Goal: Transaction & Acquisition: Book appointment/travel/reservation

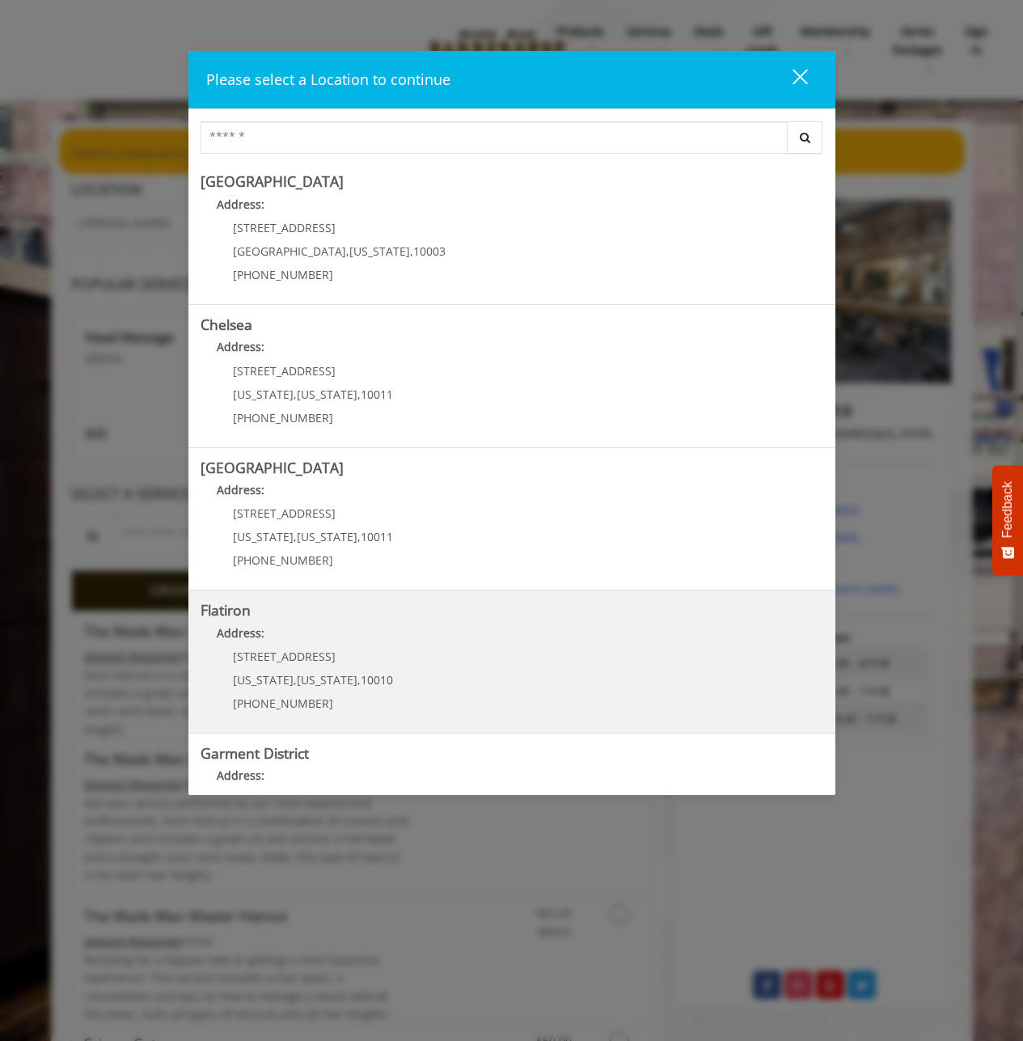
click at [354, 655] on p "[STREET_ADDRESS]" at bounding box center [313, 656] width 160 height 12
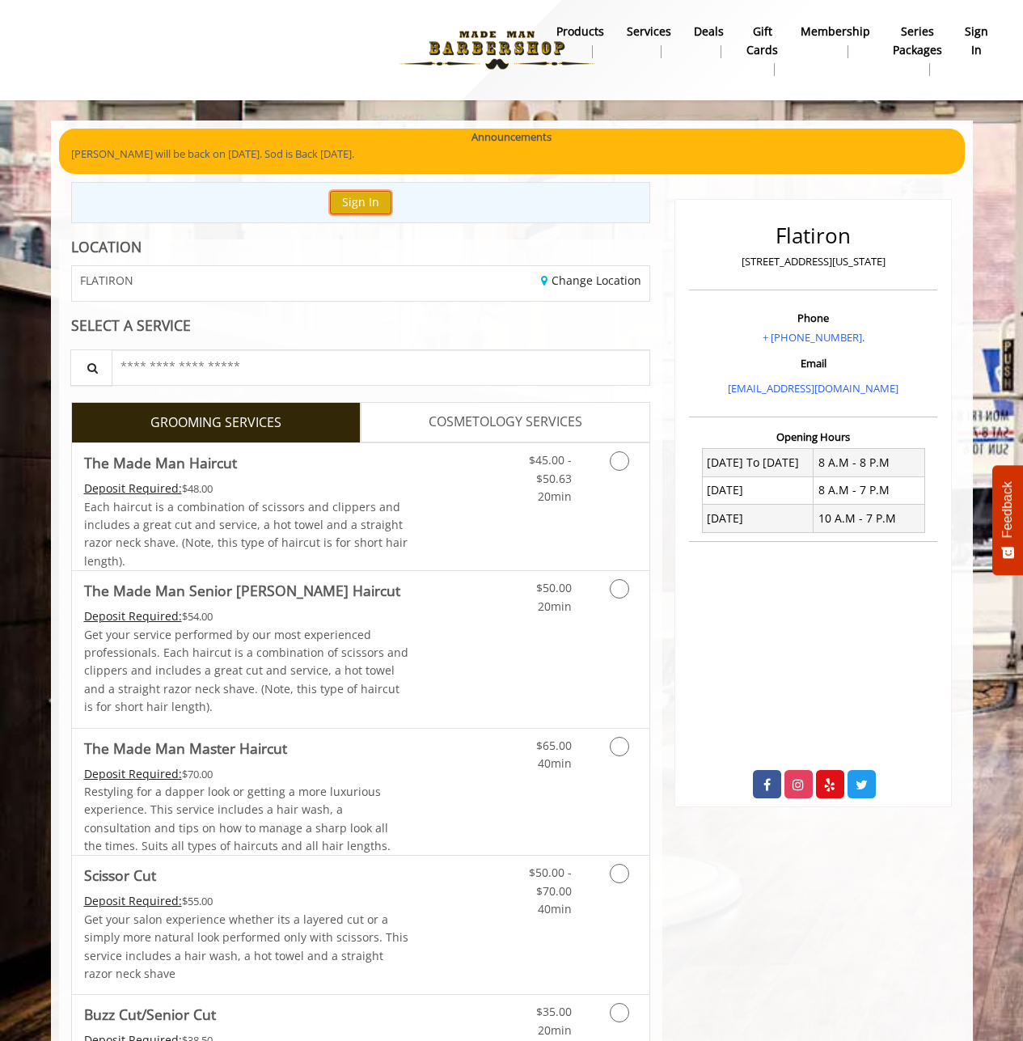
click at [364, 195] on button "Sign In" at bounding box center [360, 202] width 61 height 23
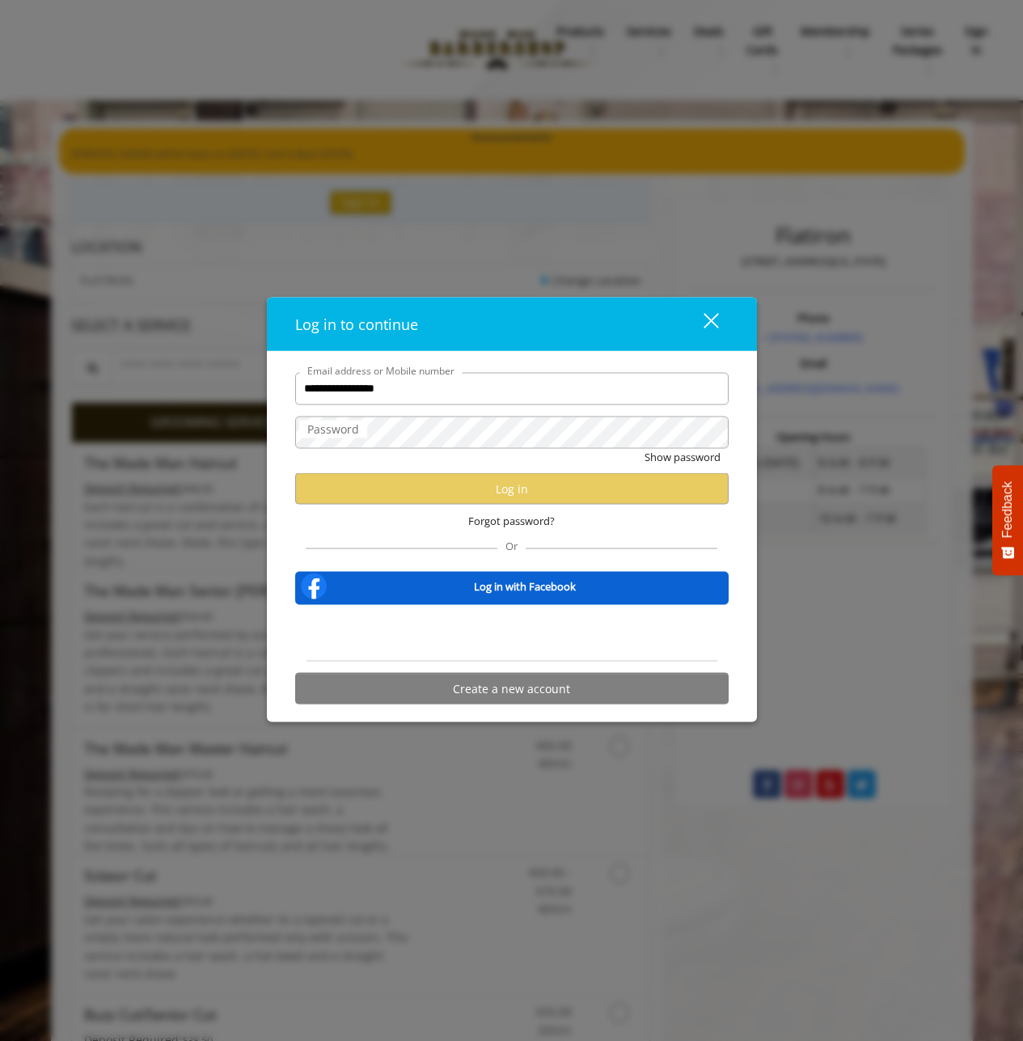
type input "**********"
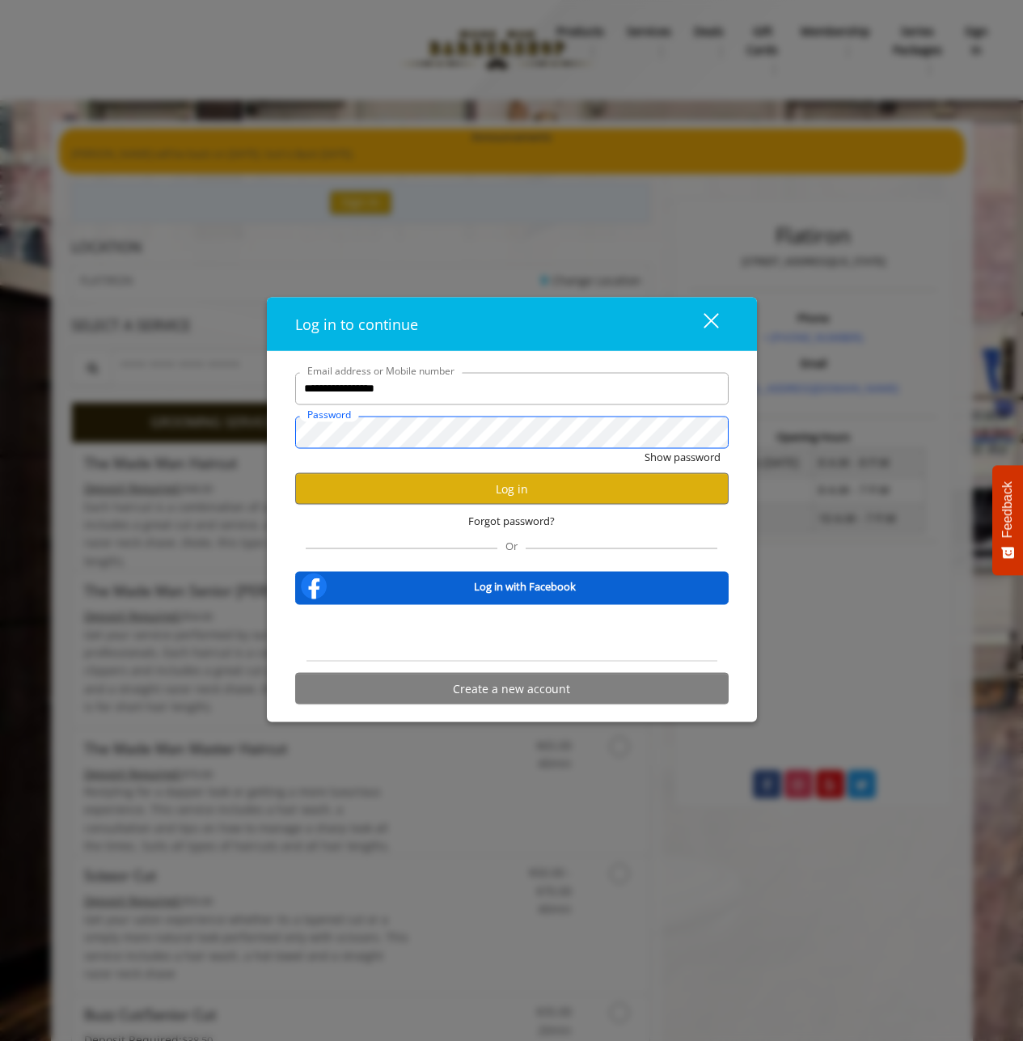
click at [645, 448] on button "Show password" at bounding box center [683, 456] width 76 height 17
click at [649, 448] on button "Hide password" at bounding box center [685, 456] width 72 height 17
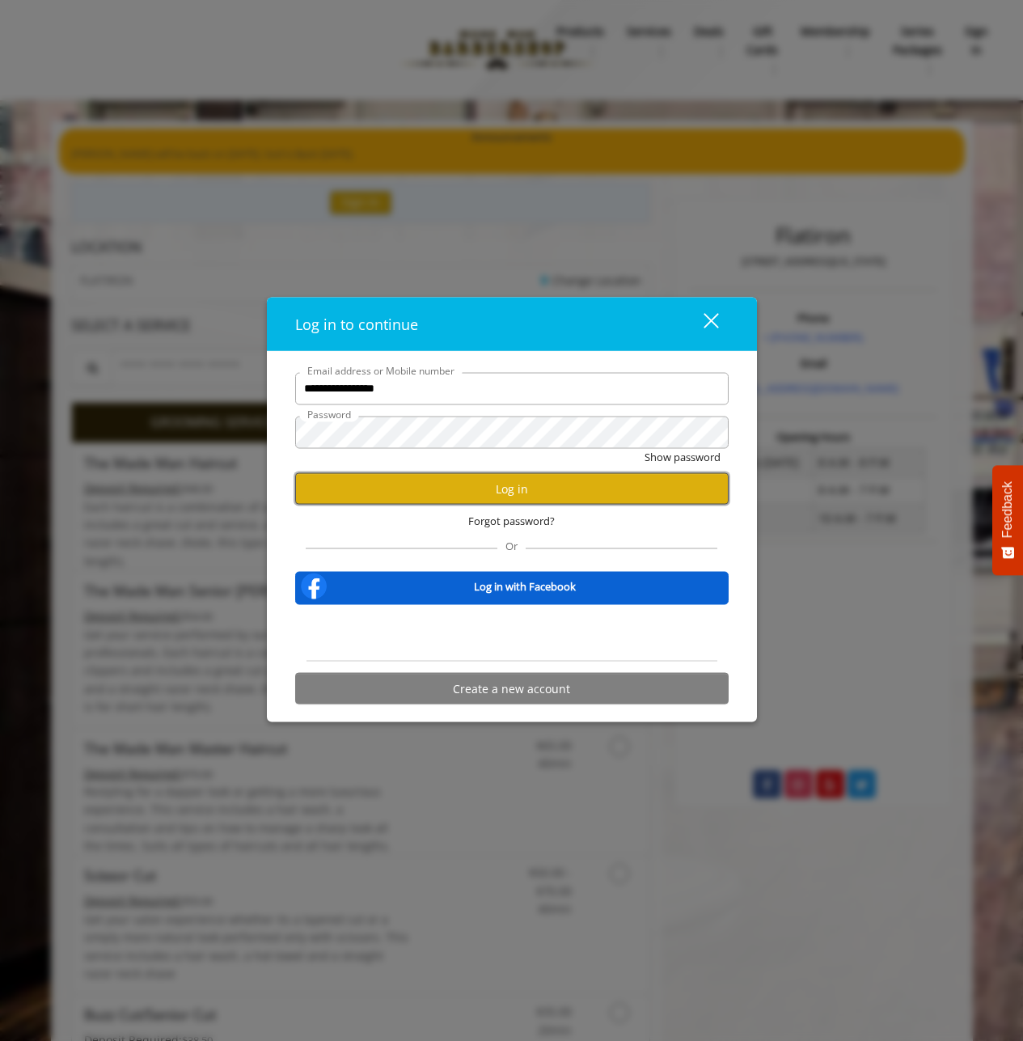
click at [480, 499] on button "Log in" at bounding box center [512, 489] width 434 height 32
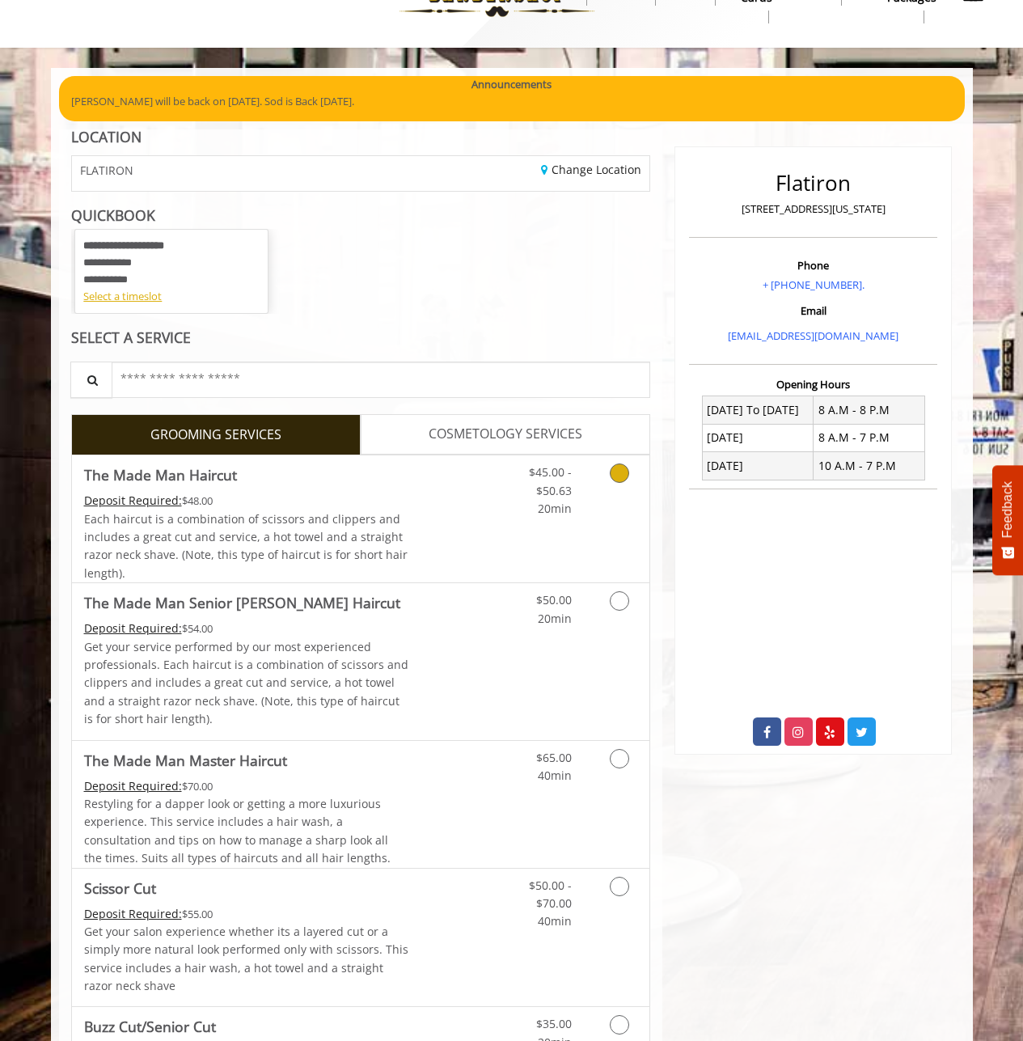
scroll to position [81, 0]
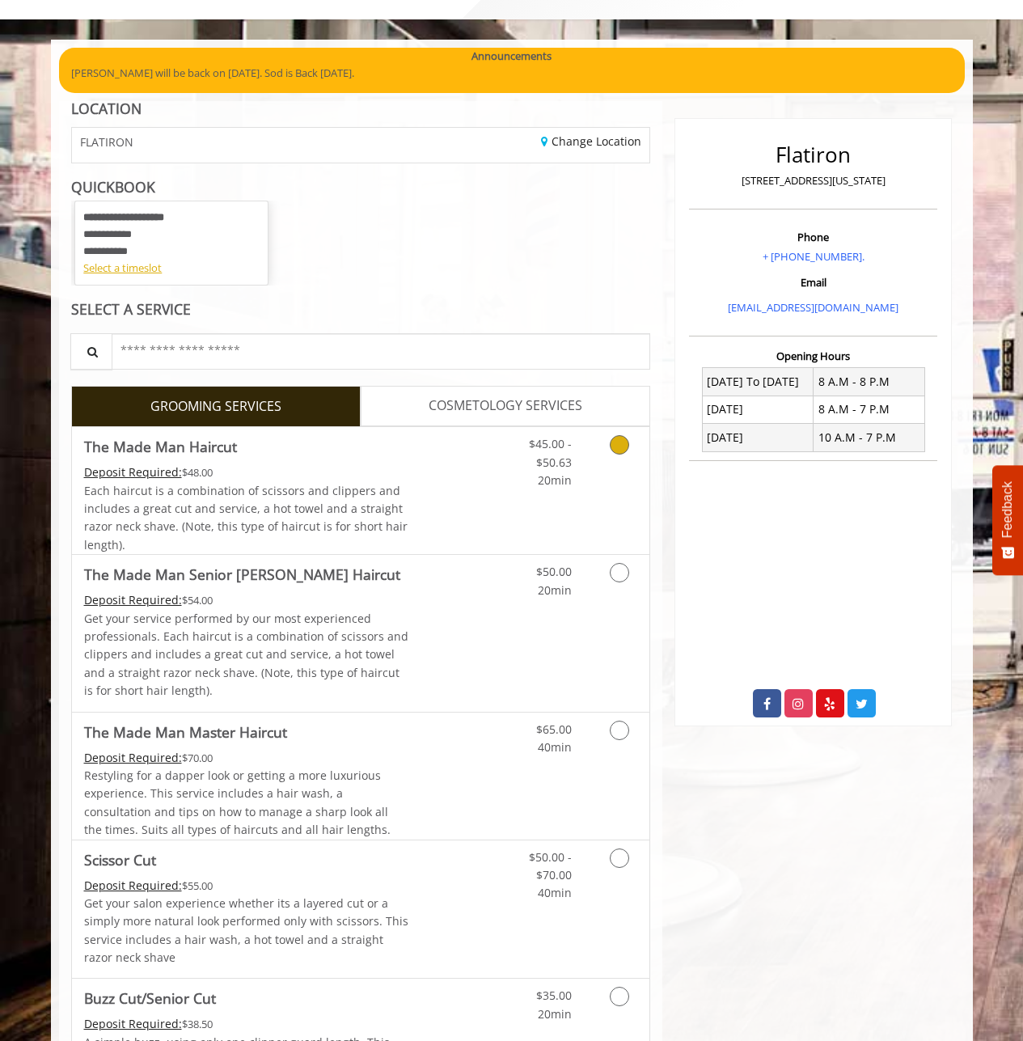
click at [642, 485] on div "Grooming services" at bounding box center [617, 458] width 66 height 62
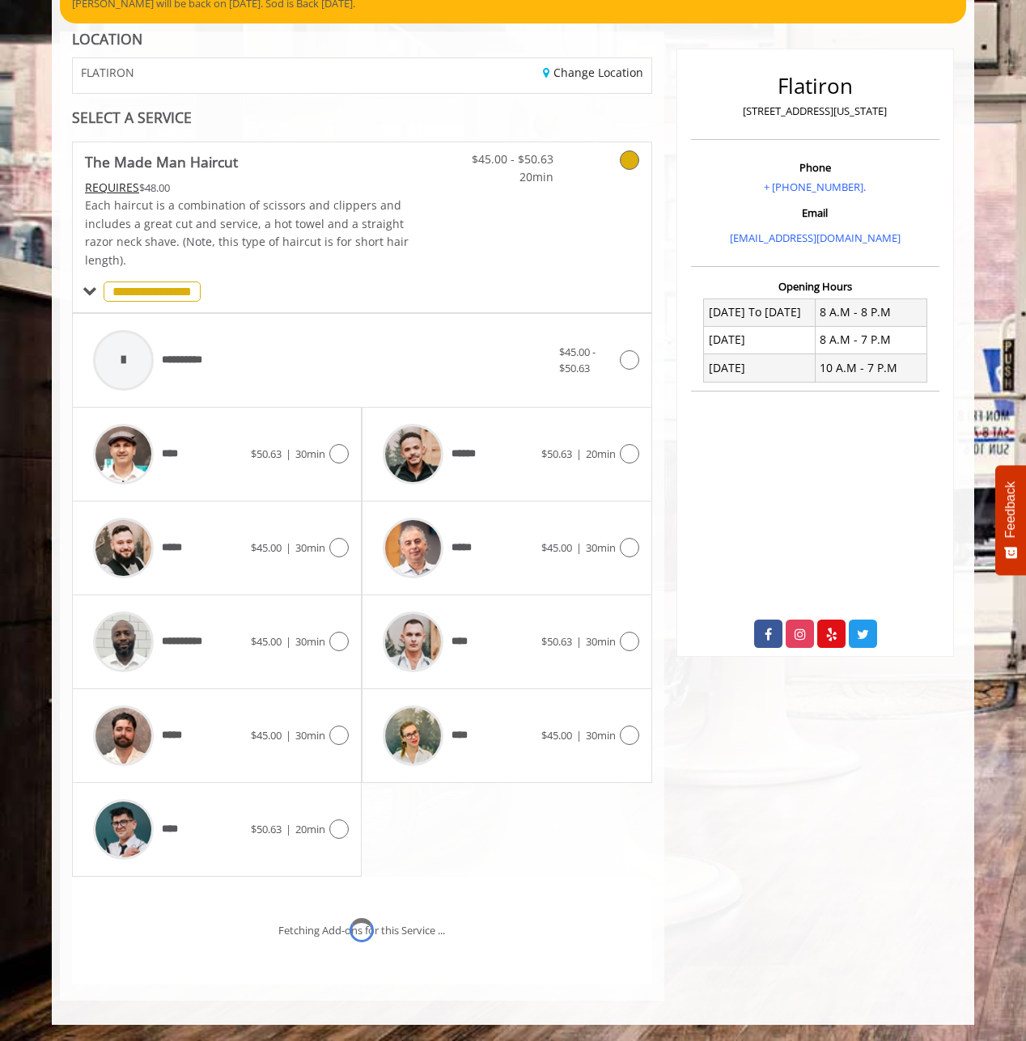
scroll to position [225, 0]
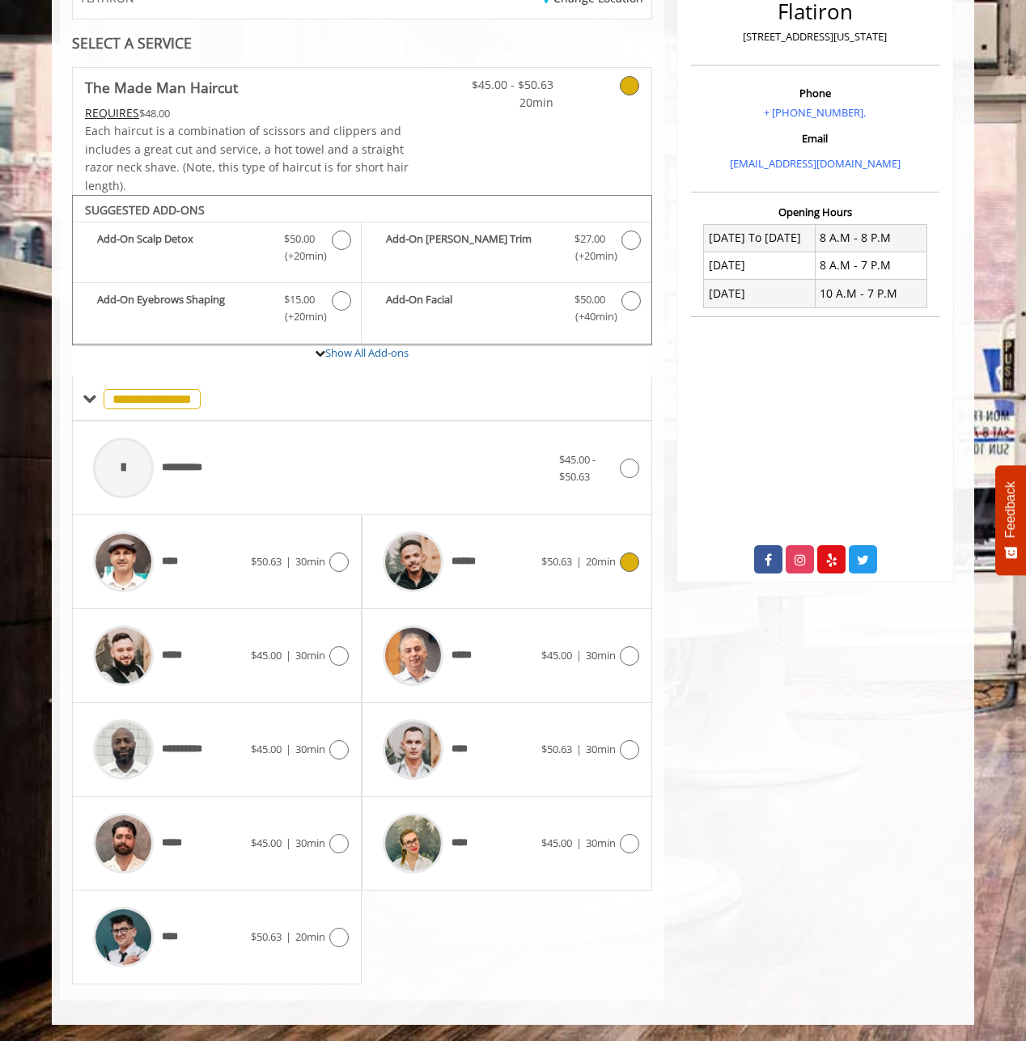
click at [498, 575] on div "******" at bounding box center [458, 561] width 166 height 77
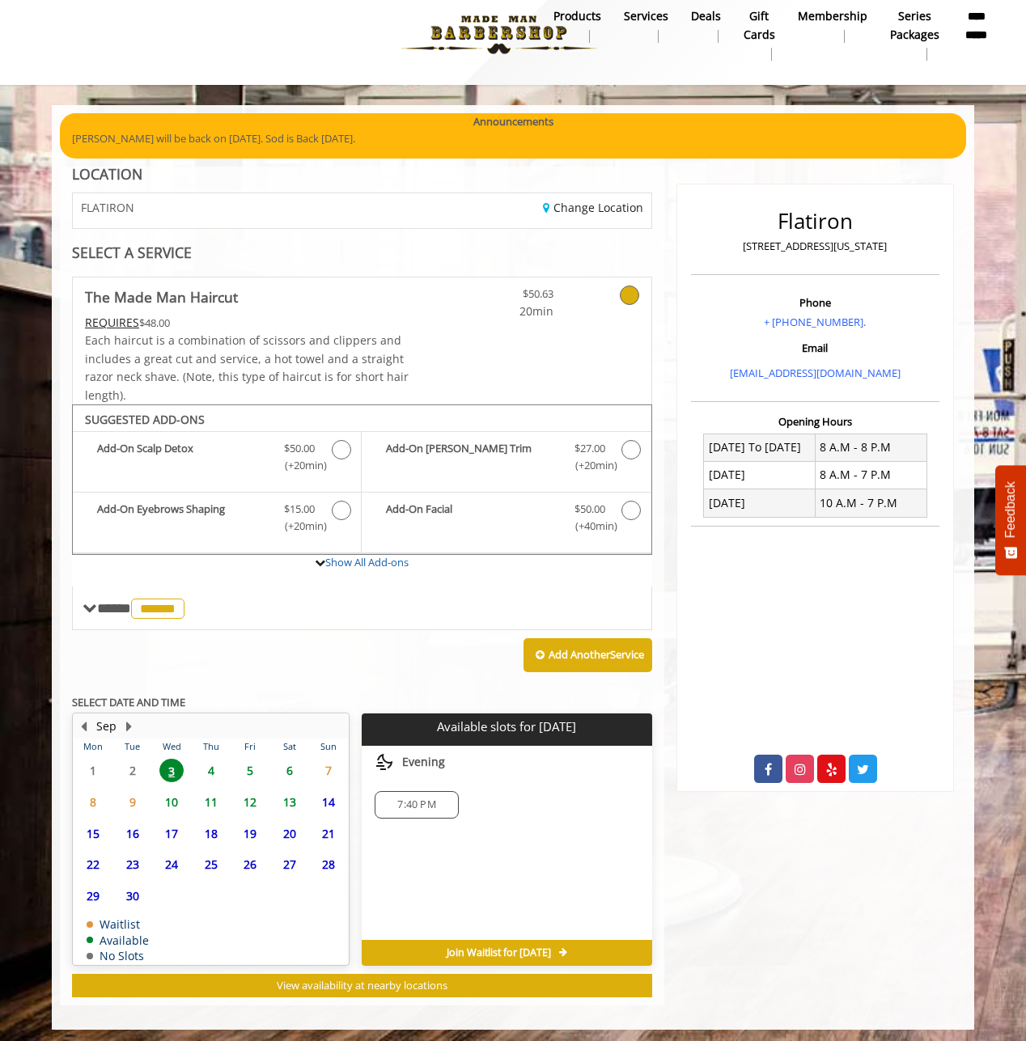
scroll to position [20, 0]
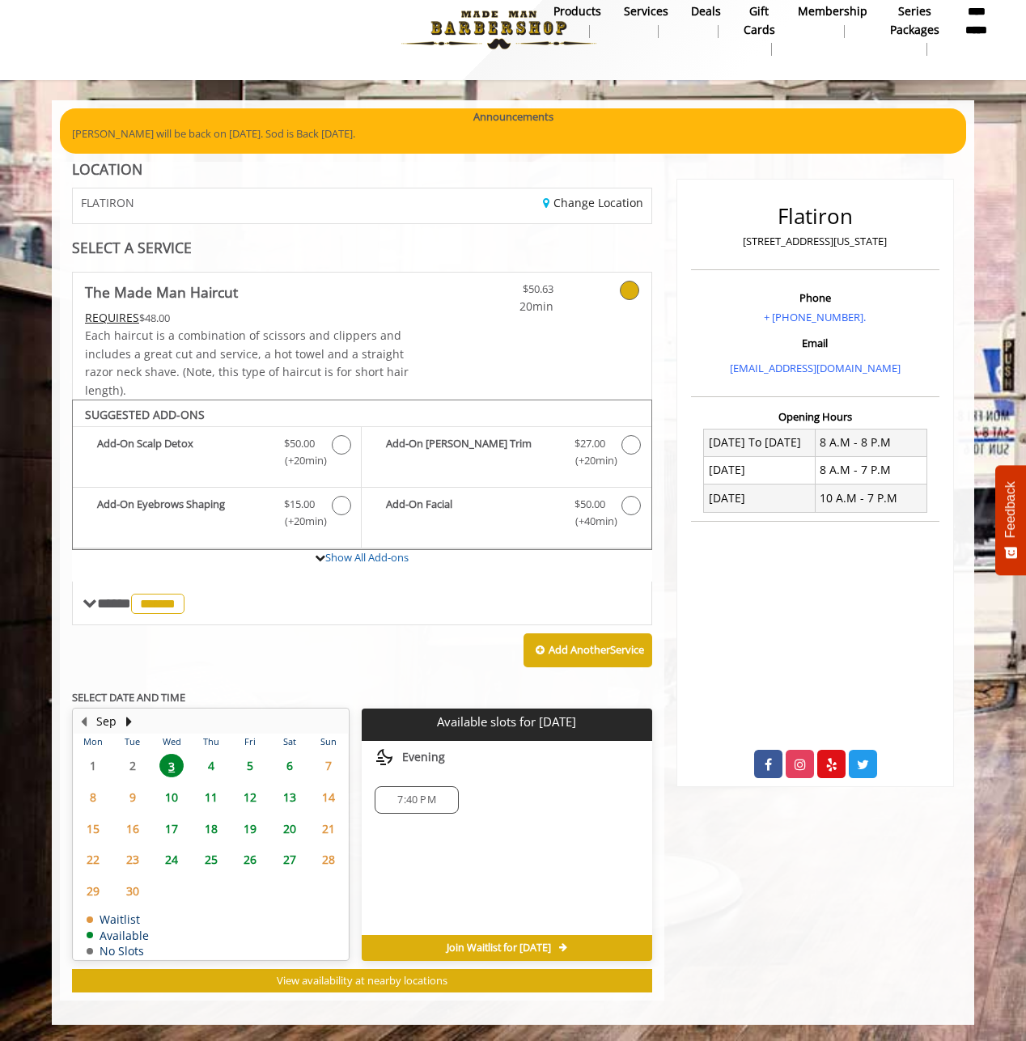
click at [291, 768] on span "6" at bounding box center [289, 765] width 24 height 23
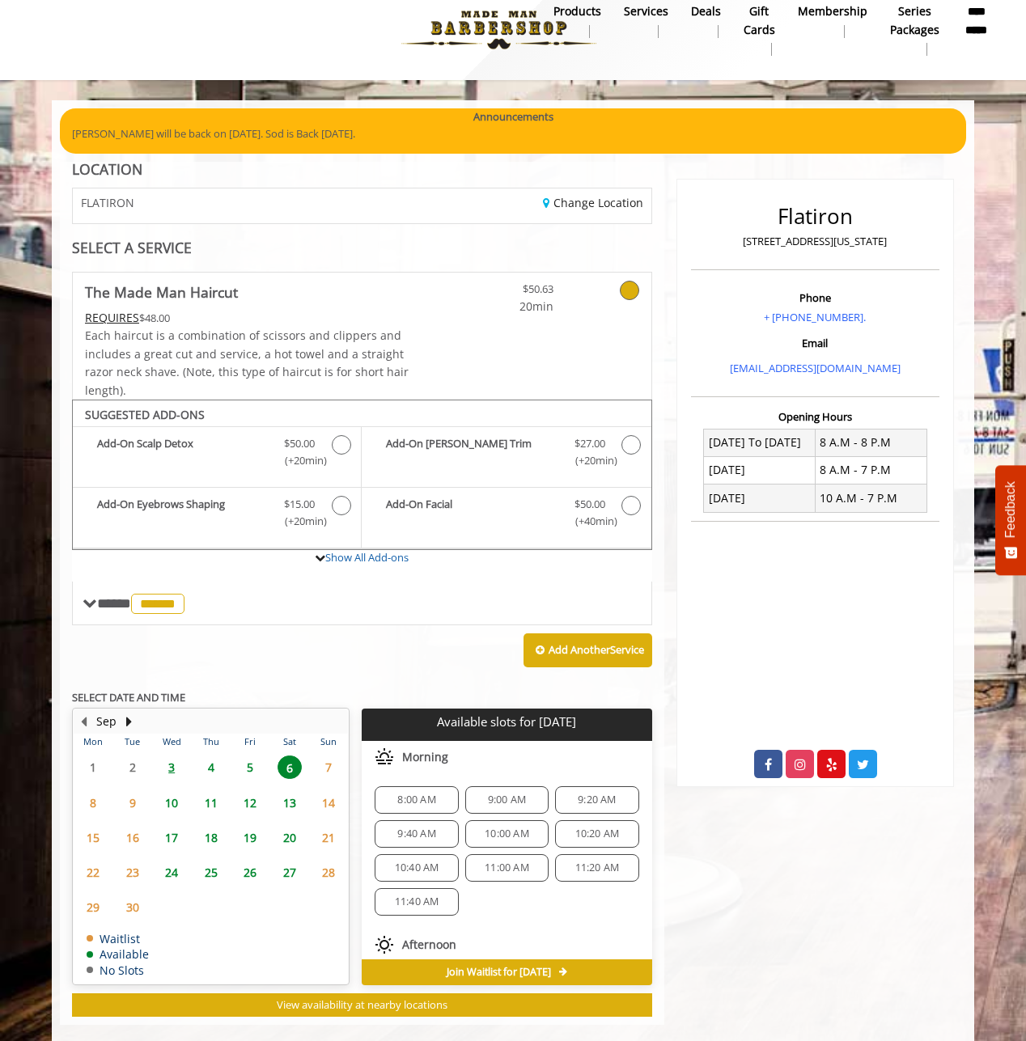
scroll to position [44, 0]
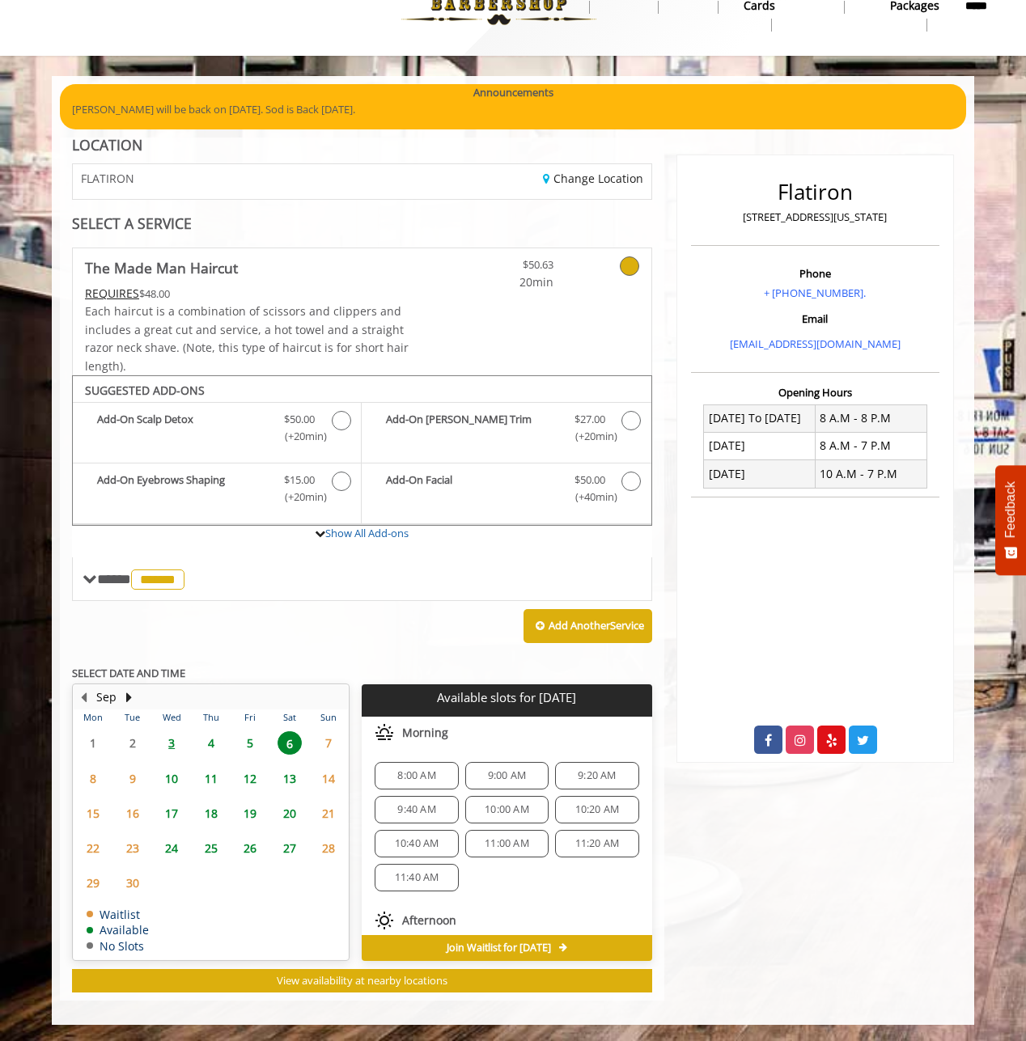
click at [509, 818] on div "10:00 AM" at bounding box center [506, 810] width 83 height 28
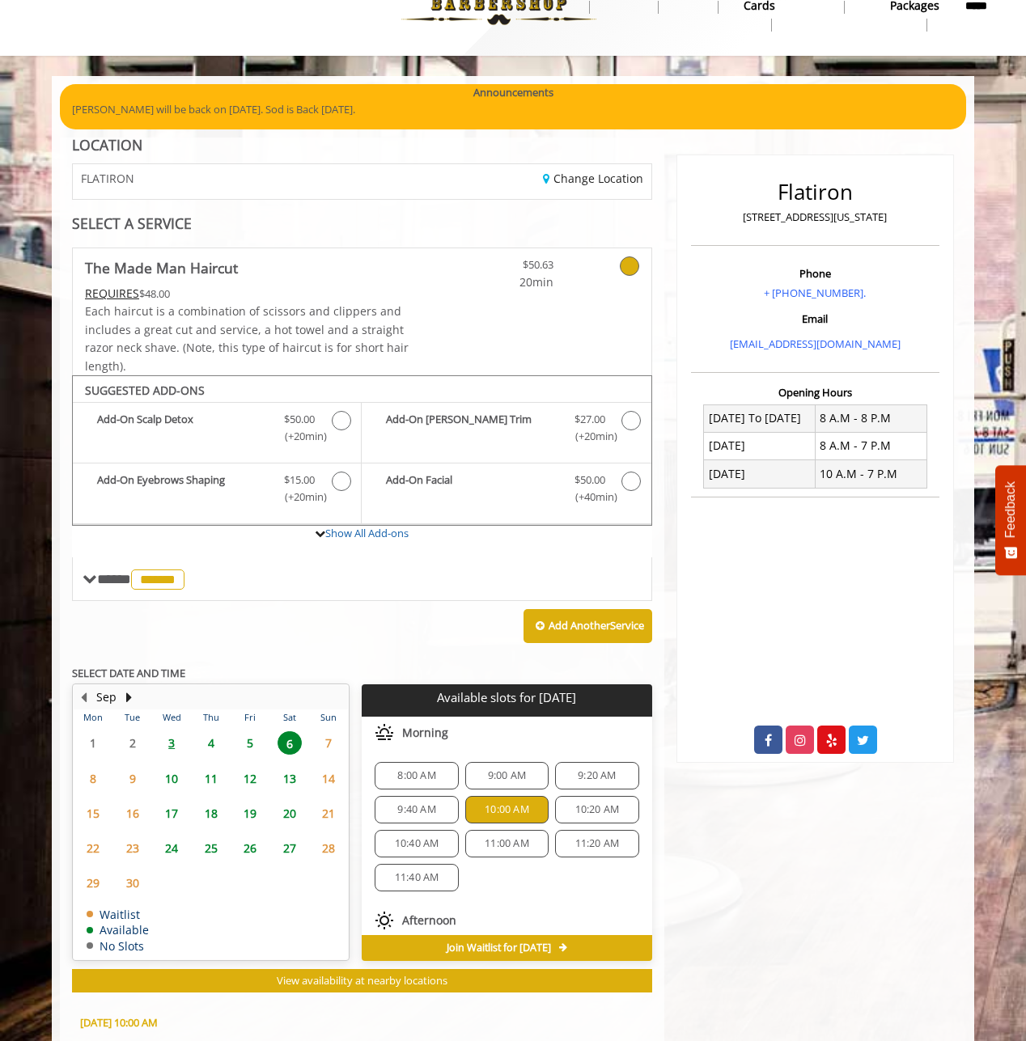
scroll to position [337, 0]
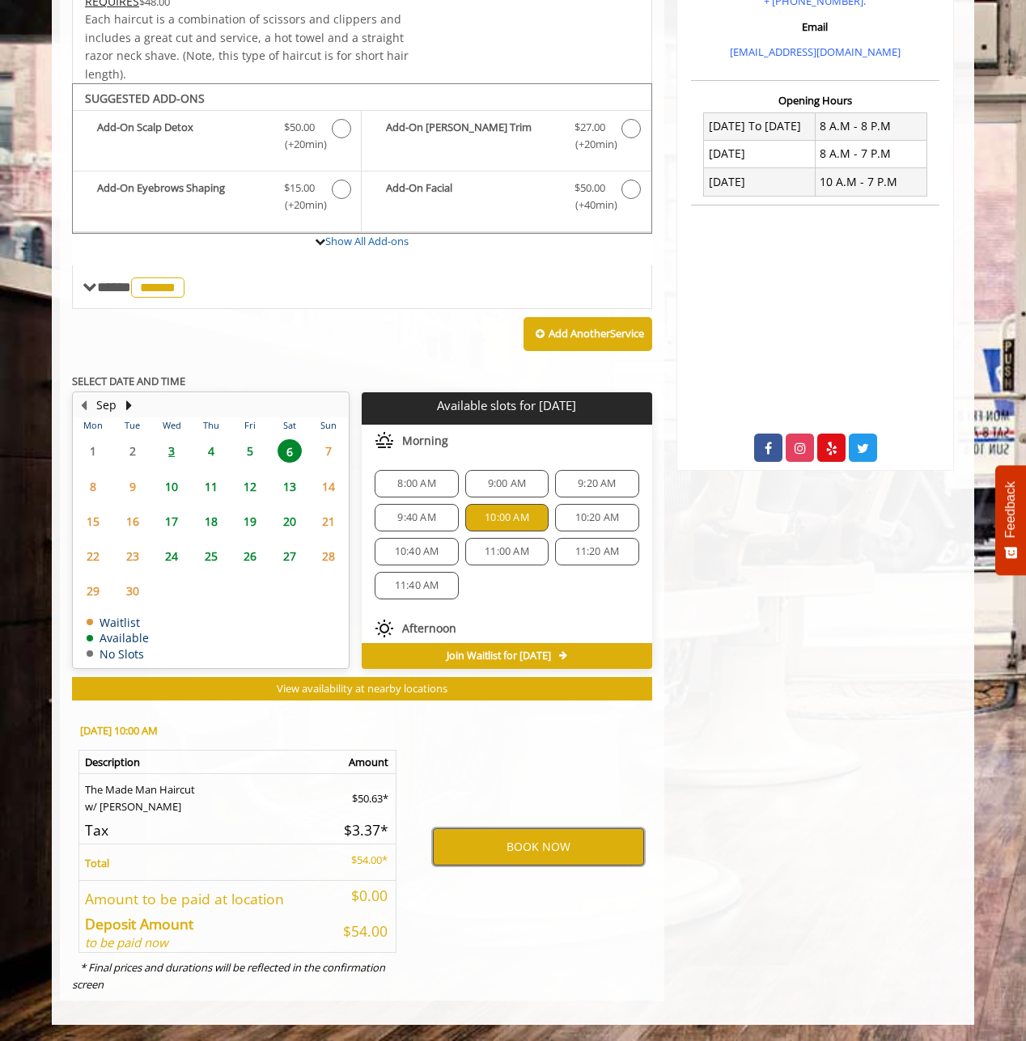
click at [556, 846] on button "BOOK NOW" at bounding box center [538, 846] width 211 height 37
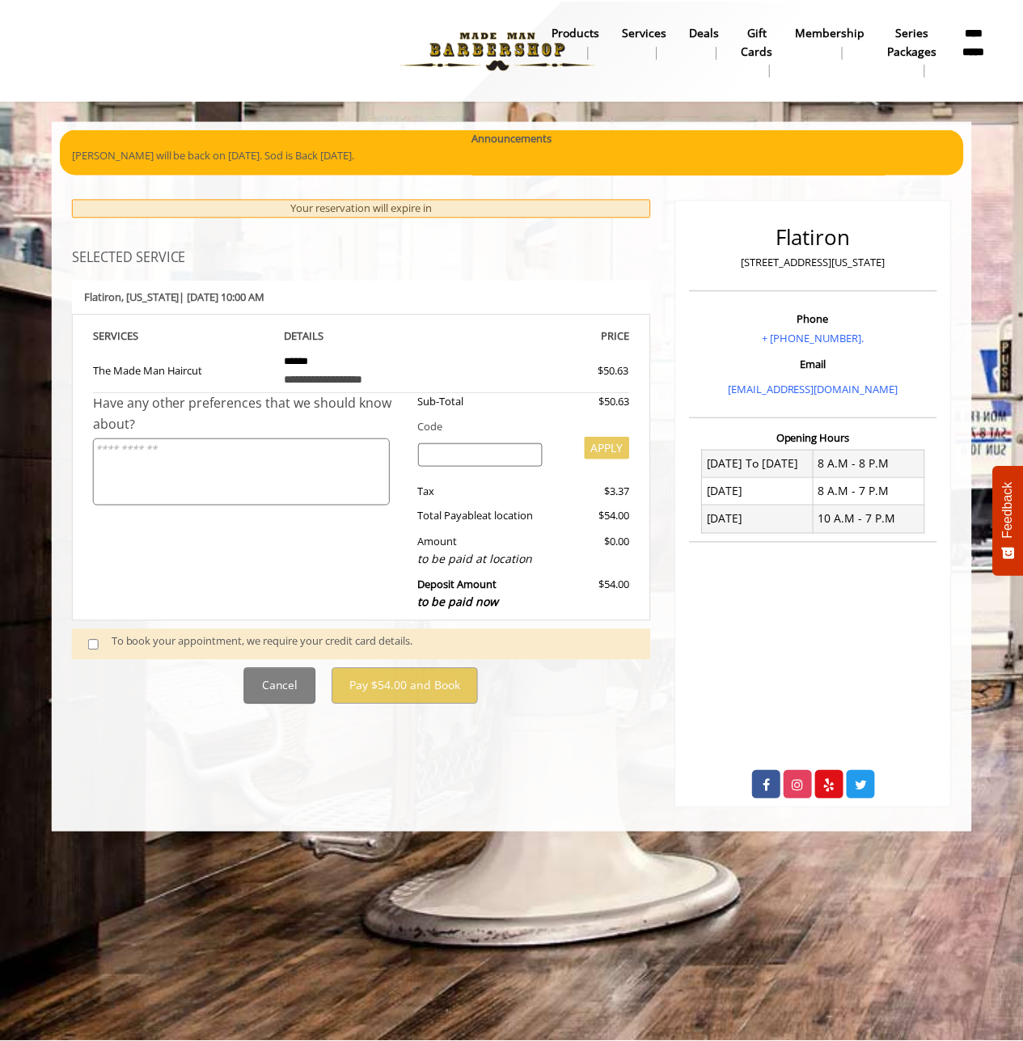
scroll to position [0, 0]
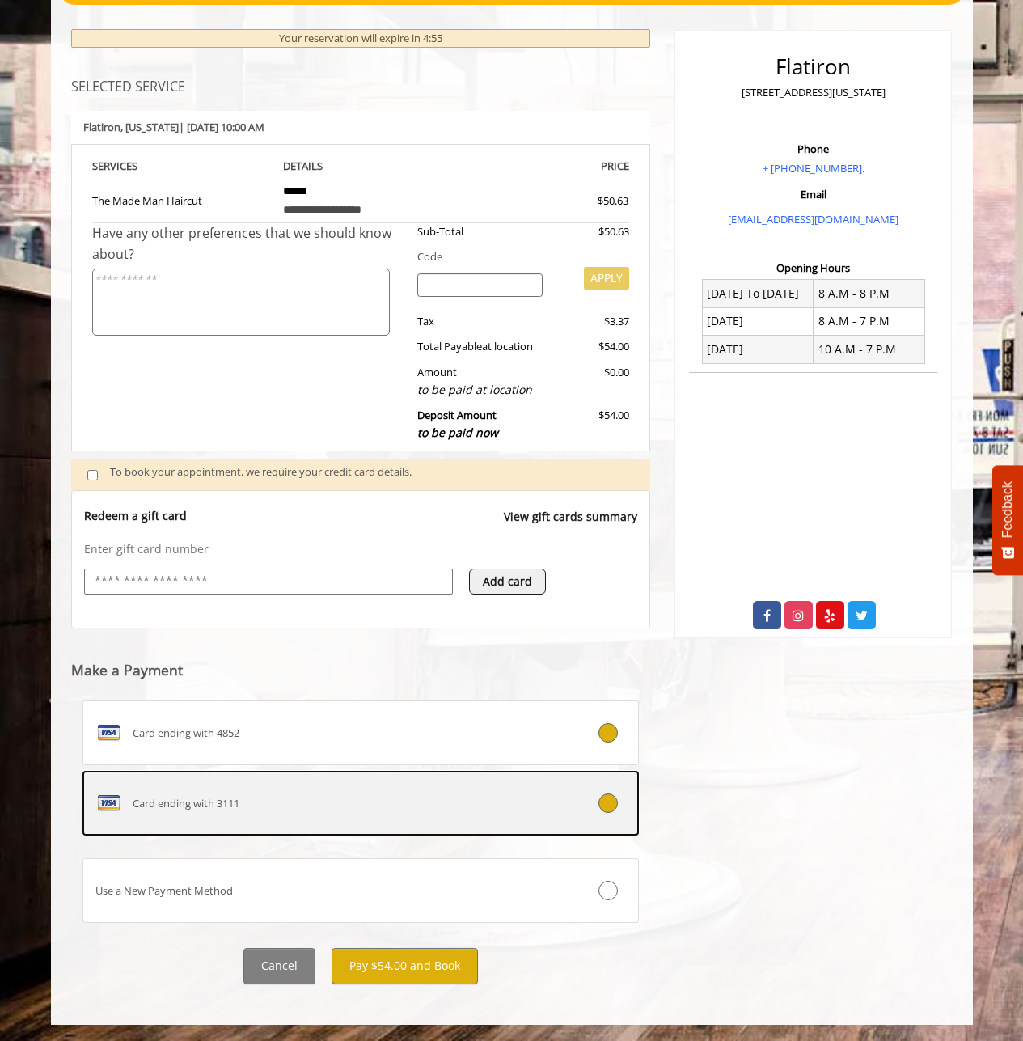
click at [281, 806] on div "Card ending with 3111" at bounding box center [314, 803] width 463 height 26
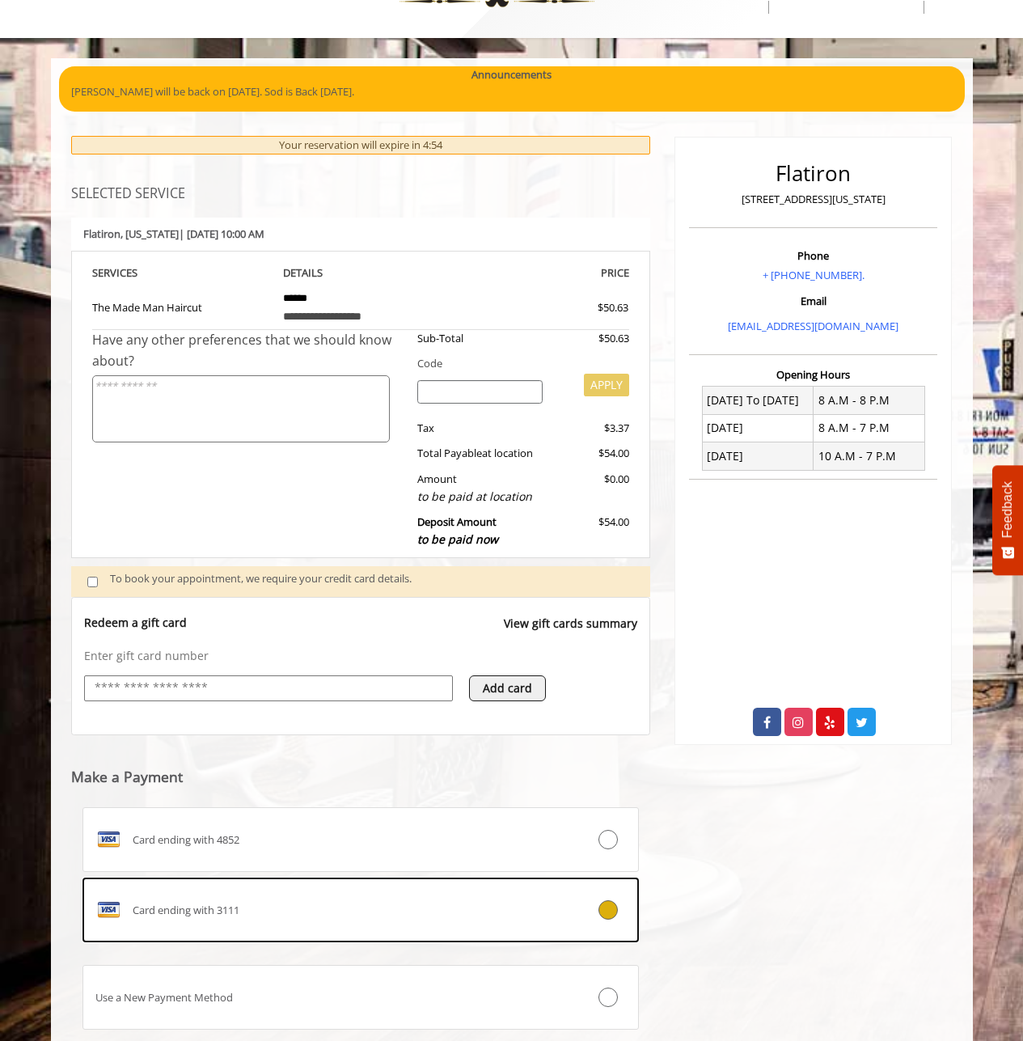
scroll to position [169, 0]
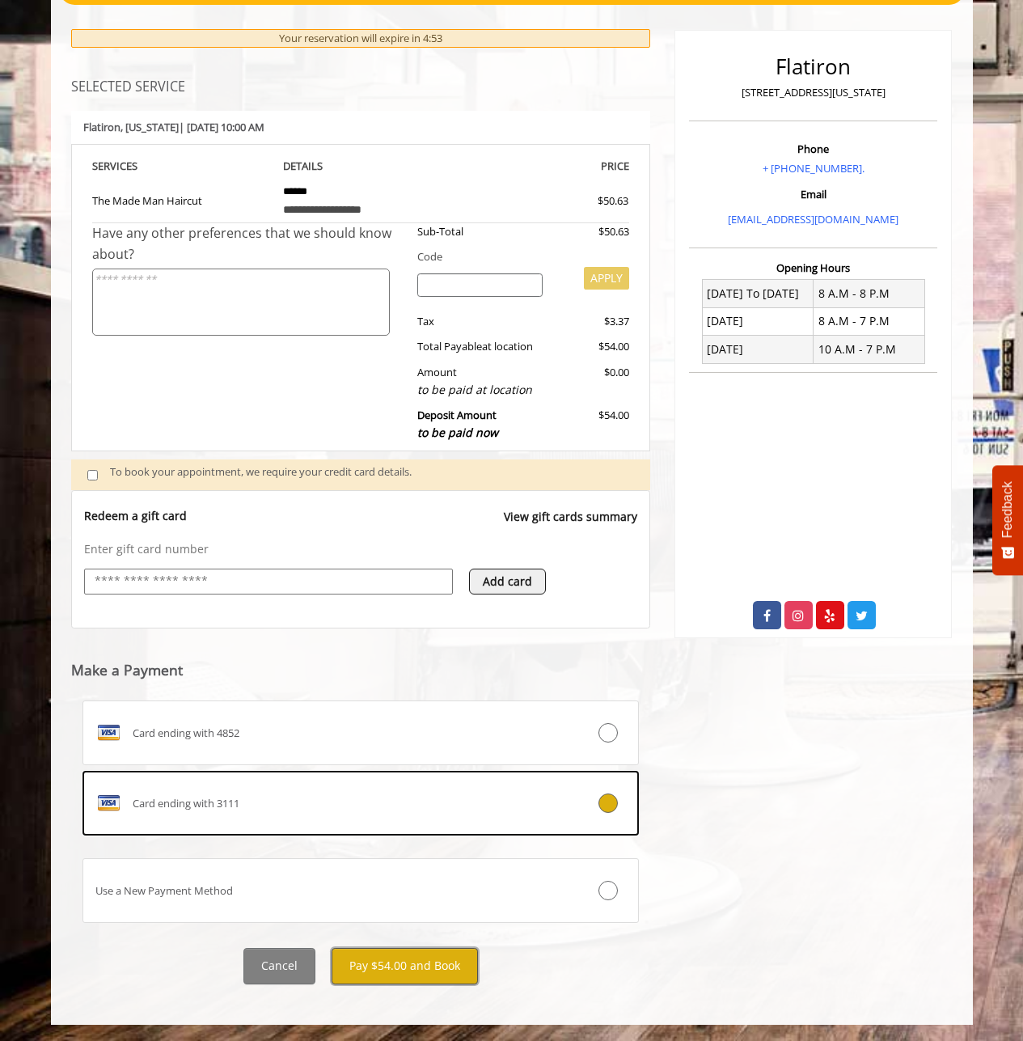
click at [387, 959] on button "Pay $54.00 and Book" at bounding box center [405, 966] width 146 height 36
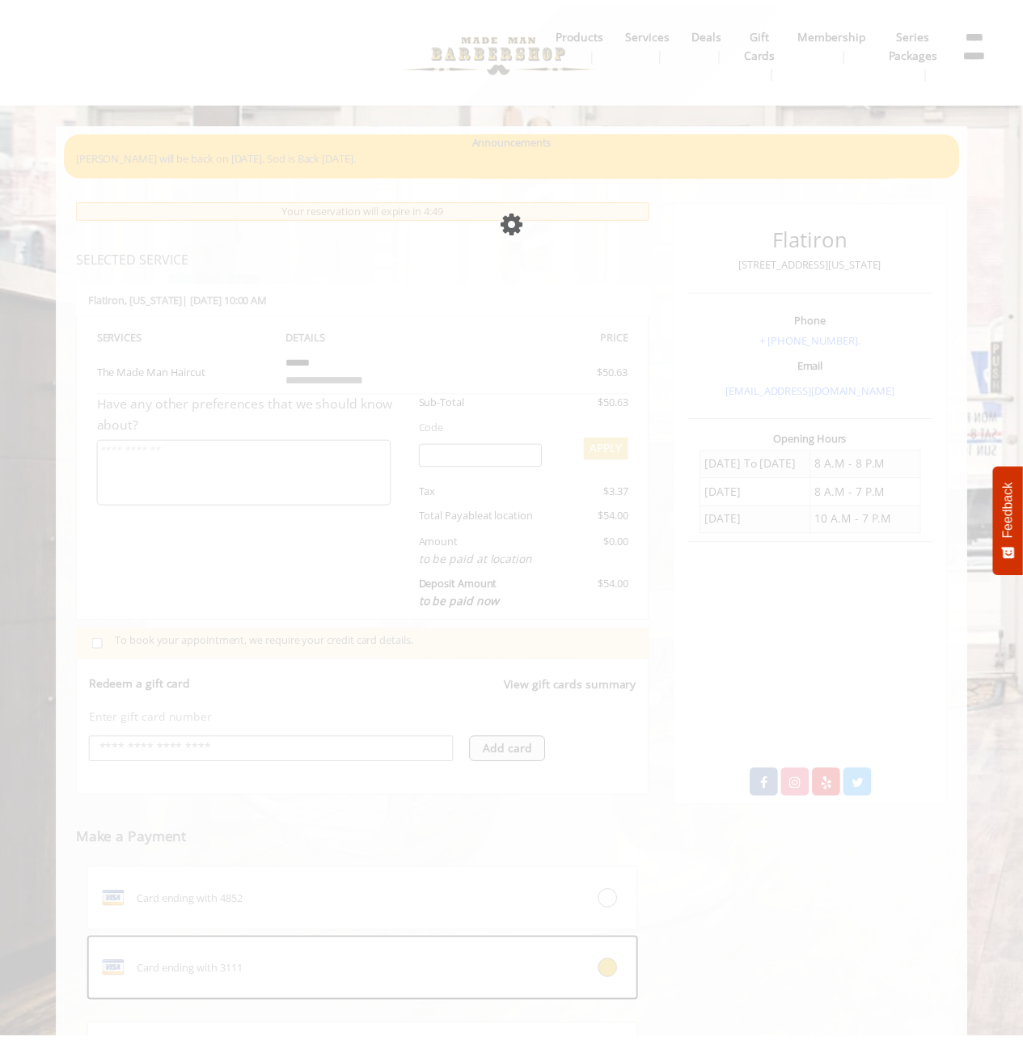
scroll to position [38, 0]
